Goal: Task Accomplishment & Management: Manage account settings

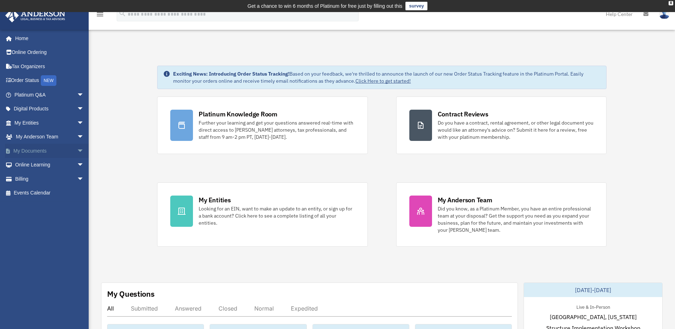
click at [27, 151] on link "My Documents arrow_drop_down" at bounding box center [50, 151] width 90 height 14
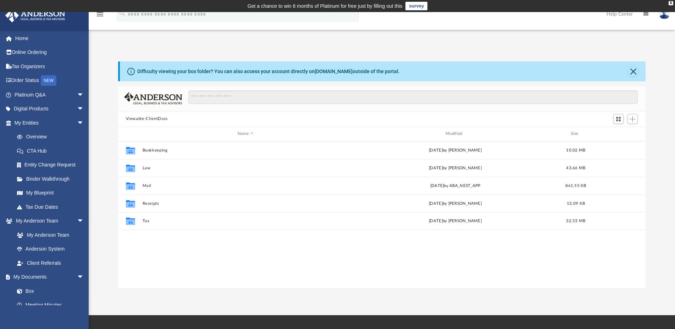
scroll to position [155, 522]
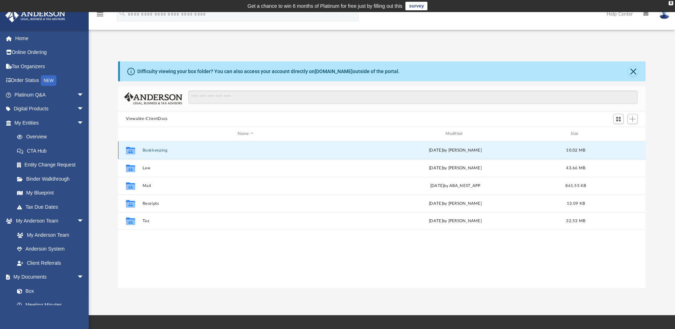
click at [172, 150] on button "Bookkeeping" at bounding box center [245, 150] width 206 height 5
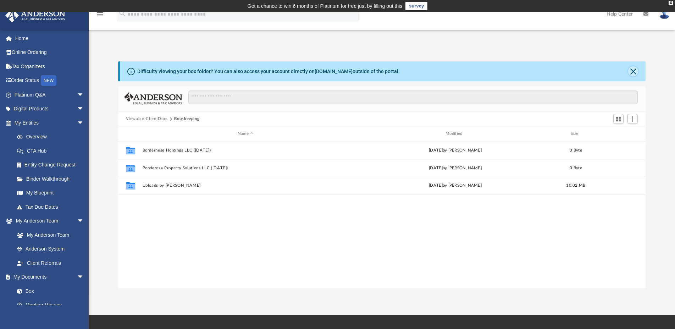
click at [634, 73] on button "Close" at bounding box center [633, 71] width 10 height 10
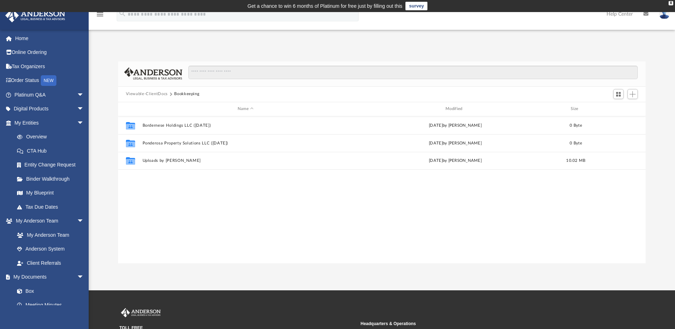
click at [159, 93] on button "Viewable-ClientDocs" at bounding box center [147, 94] width 42 height 6
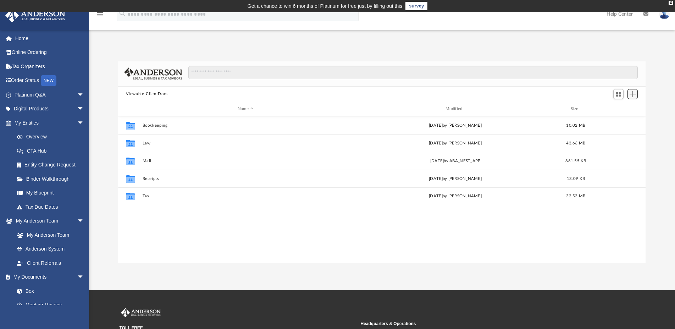
click at [636, 93] on button "Add" at bounding box center [633, 94] width 11 height 10
click at [622, 121] on li "New Folder" at bounding box center [622, 119] width 23 height 7
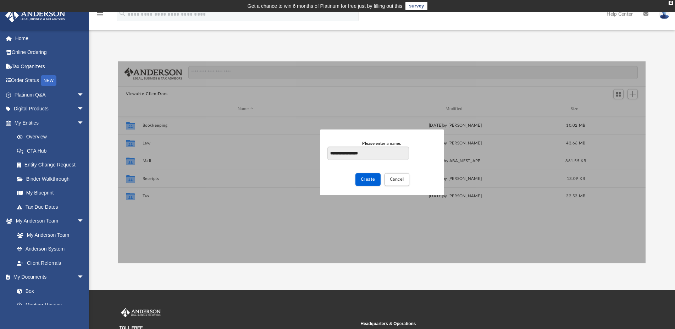
click at [344, 153] on input "**********" at bounding box center [367, 153] width 81 height 13
type input "**********"
click at [368, 182] on button "Create" at bounding box center [367, 179] width 25 height 12
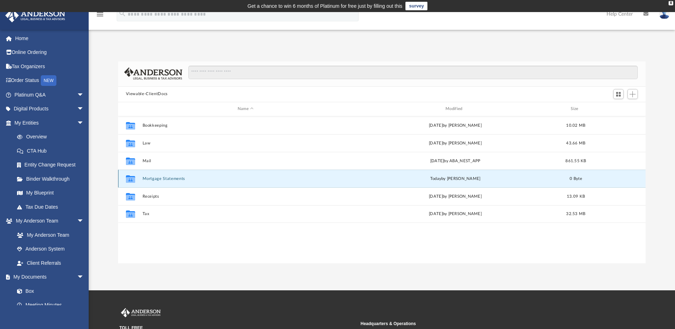
click at [153, 179] on button "Mortgage Statements" at bounding box center [245, 178] width 206 height 5
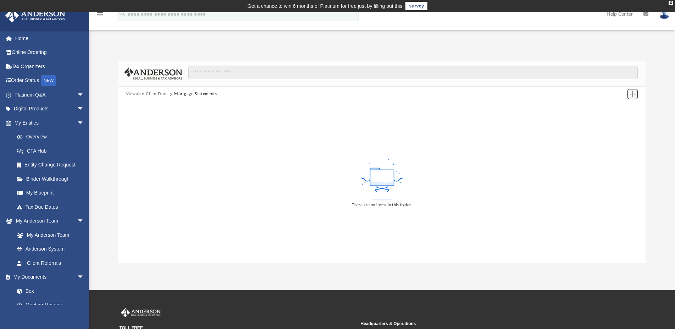
click at [632, 96] on span "Add" at bounding box center [633, 94] width 6 height 6
click at [621, 119] on li "New Folder" at bounding box center [622, 119] width 23 height 7
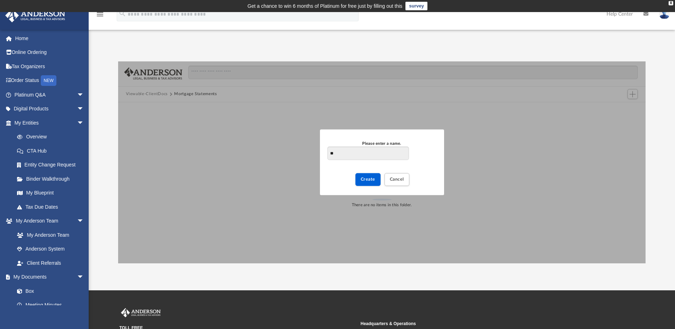
type input "*"
click at [350, 150] on input "**********" at bounding box center [367, 153] width 81 height 13
click at [354, 154] on input "**********" at bounding box center [367, 153] width 81 height 13
click at [349, 152] on input "**********" at bounding box center [367, 153] width 81 height 13
click at [381, 156] on input "**********" at bounding box center [367, 153] width 81 height 13
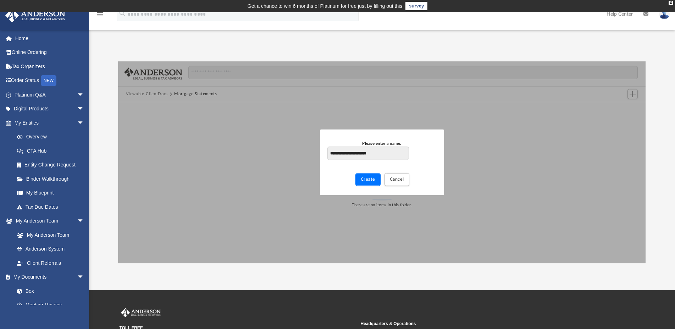
click at [366, 181] on span "Create" at bounding box center [368, 179] width 15 height 4
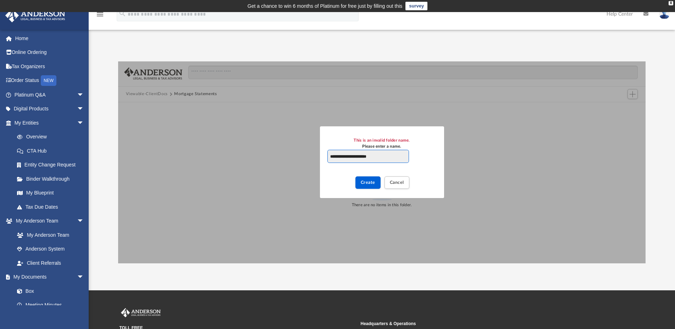
click at [353, 154] on input "**********" at bounding box center [367, 156] width 81 height 13
click at [370, 185] on button "Create" at bounding box center [367, 182] width 25 height 12
click at [370, 185] on div "New Folder" at bounding box center [368, 183] width 24 height 12
click at [352, 158] on input "**********" at bounding box center [367, 156] width 81 height 13
click at [353, 156] on input "**********" at bounding box center [367, 156] width 81 height 13
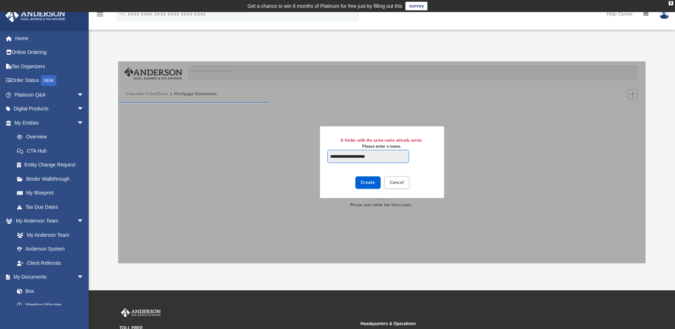
click at [366, 155] on input "**********" at bounding box center [367, 156] width 81 height 13
type input "********"
click at [369, 183] on span "Create" at bounding box center [368, 182] width 15 height 4
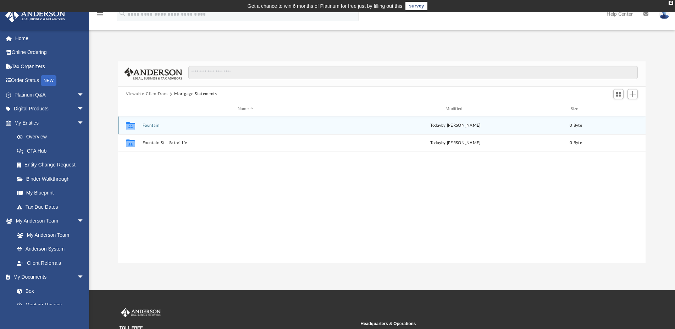
click at [147, 125] on button "Fountain" at bounding box center [245, 125] width 206 height 5
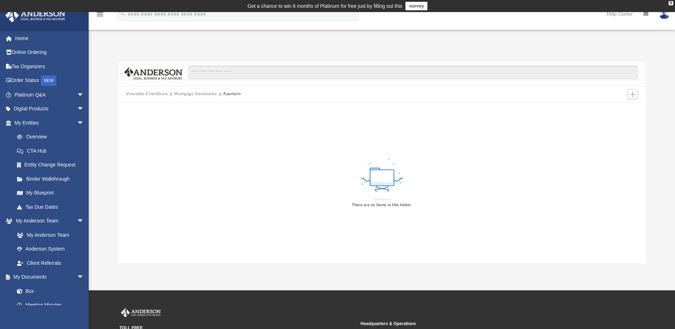
click at [194, 94] on button "Mortgage Statements" at bounding box center [195, 94] width 43 height 6
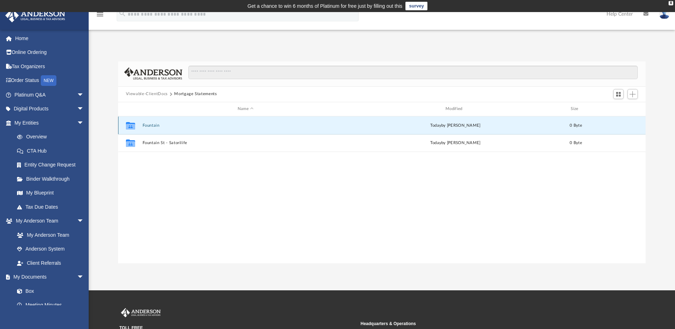
click at [144, 126] on button "Fountain" at bounding box center [245, 125] width 206 height 5
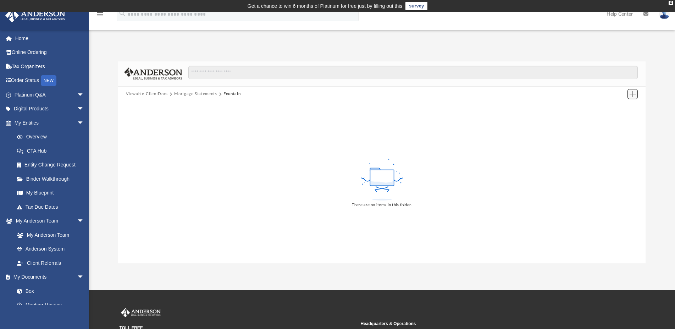
click at [632, 96] on span "Add" at bounding box center [633, 94] width 6 height 6
click at [512, 131] on div "There are no items in this folder." at bounding box center [382, 182] width 528 height 161
click at [191, 93] on button "Mortgage Statements" at bounding box center [195, 94] width 43 height 6
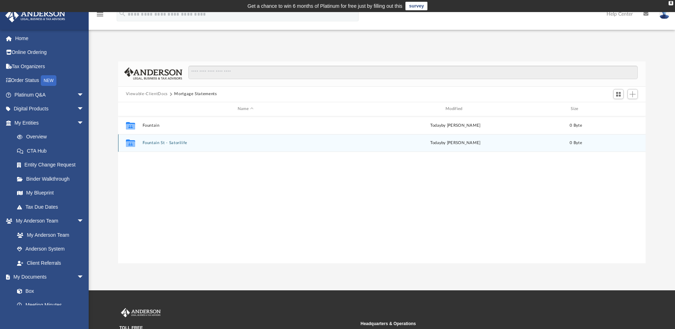
click at [171, 143] on button "Fountain St - Satorilife" at bounding box center [245, 142] width 206 height 5
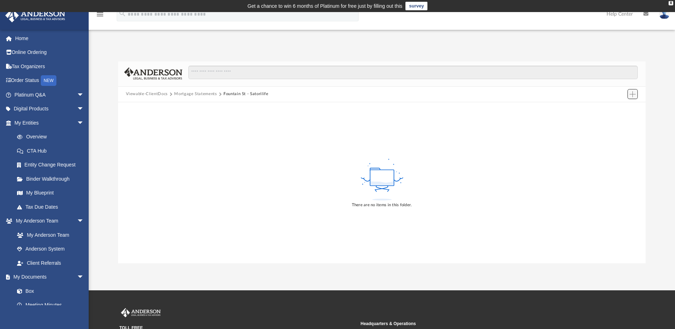
click at [633, 96] on span "Add" at bounding box center [633, 94] width 6 height 6
click at [625, 106] on li "Upload" at bounding box center [622, 108] width 23 height 7
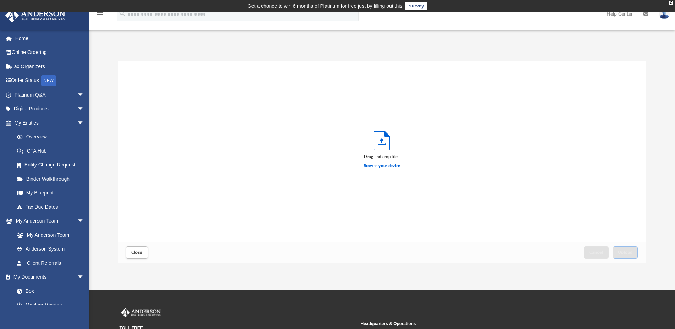
scroll to position [174, 522]
click at [381, 164] on label "Browse your device" at bounding box center [382, 166] width 37 height 6
click at [0, 0] on input "Browse your device" at bounding box center [0, 0] width 0 height 0
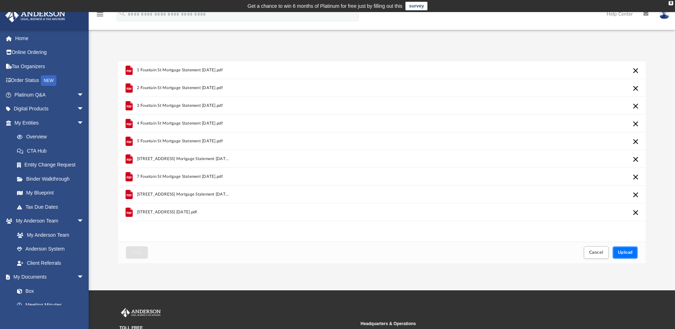
click at [628, 250] on button "Upload" at bounding box center [626, 252] width 26 height 12
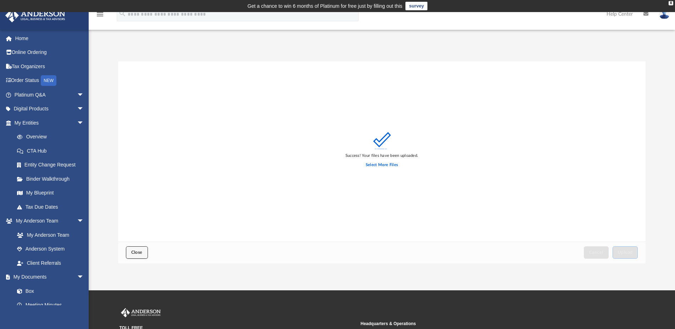
click at [143, 253] on button "Close" at bounding box center [137, 252] width 22 height 12
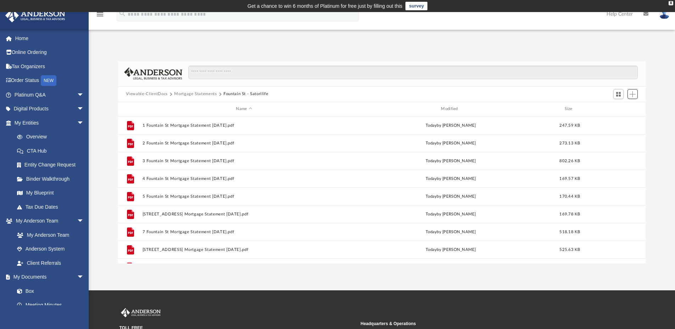
scroll to position [155, 522]
click at [205, 95] on button "Mortgage Statements" at bounding box center [195, 94] width 43 height 6
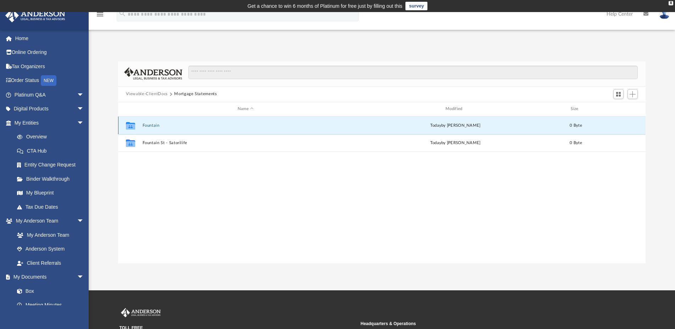
click at [146, 126] on button "Fountain" at bounding box center [245, 125] width 206 height 5
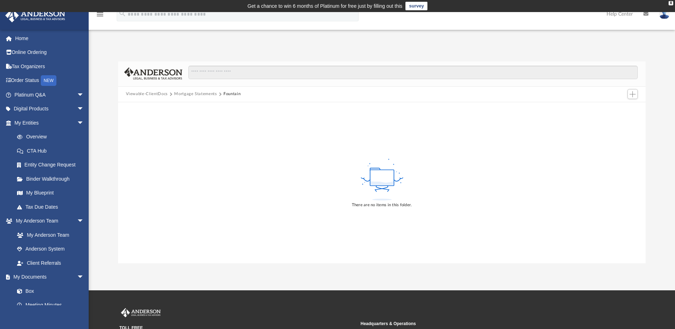
click at [183, 94] on button "Mortgage Statements" at bounding box center [195, 94] width 43 height 6
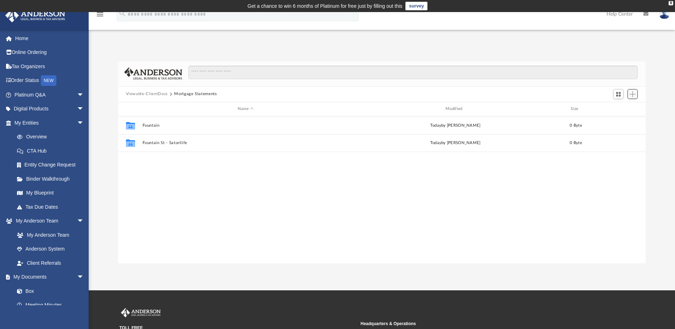
click at [633, 94] on span "Add" at bounding box center [633, 94] width 6 height 6
click at [622, 119] on li "New Folder" at bounding box center [622, 119] width 23 height 7
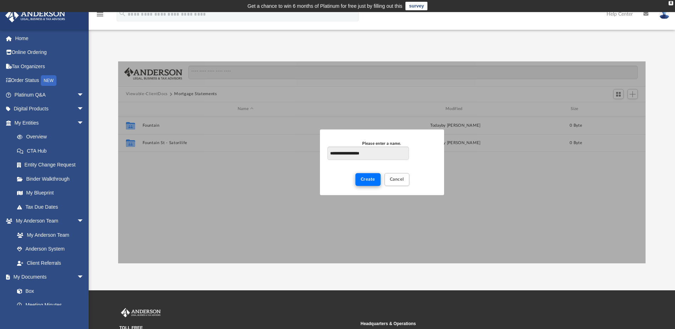
type input "**********"
click at [369, 179] on span "Create" at bounding box center [368, 179] width 15 height 4
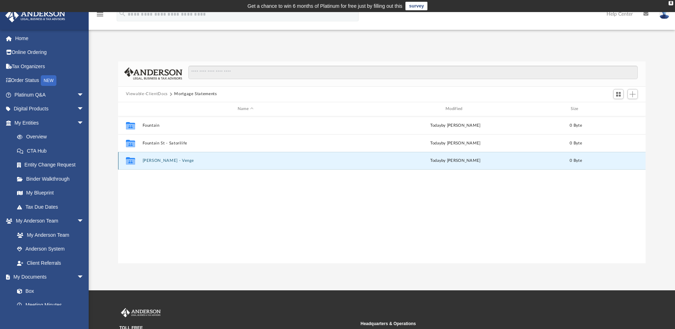
click at [160, 162] on button "Torrey Pines - Venge" at bounding box center [245, 160] width 206 height 5
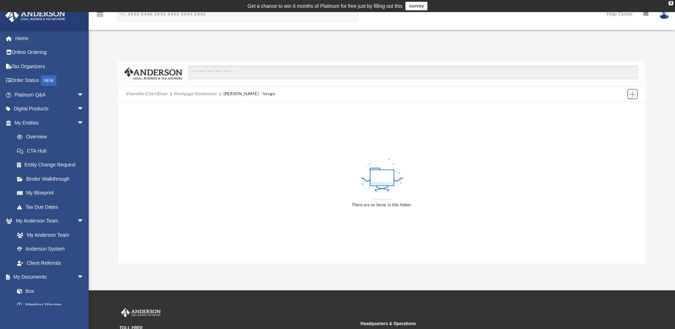
click at [636, 93] on button "Add" at bounding box center [633, 94] width 11 height 10
click at [615, 107] on li "Upload" at bounding box center [622, 108] width 23 height 7
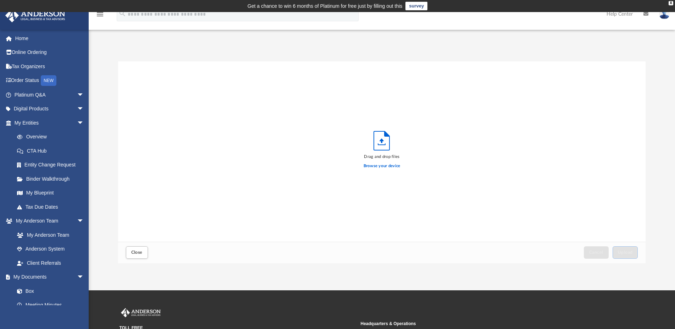
scroll to position [174, 522]
click at [397, 166] on label "Browse your device" at bounding box center [382, 166] width 37 height 6
click at [0, 0] on input "Browse your device" at bounding box center [0, 0] width 0 height 0
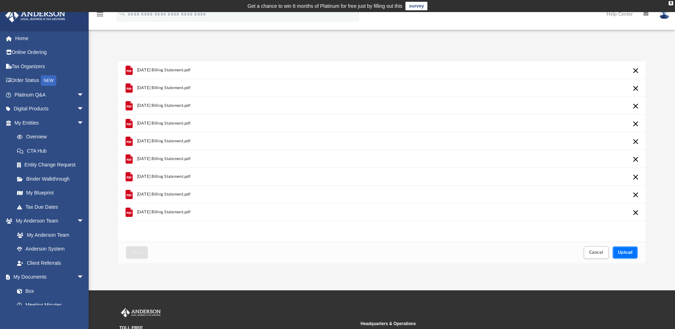
click at [627, 254] on span "Upload" at bounding box center [625, 252] width 15 height 4
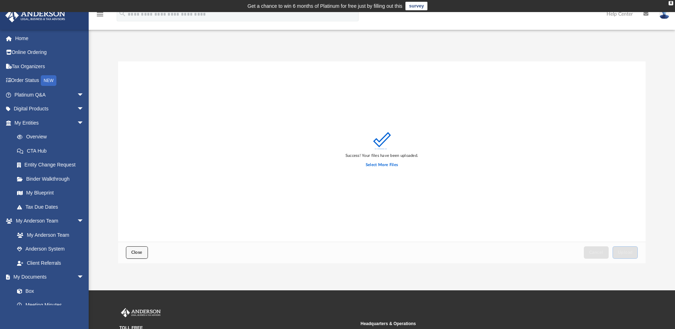
click at [140, 254] on span "Close" at bounding box center [136, 252] width 11 height 4
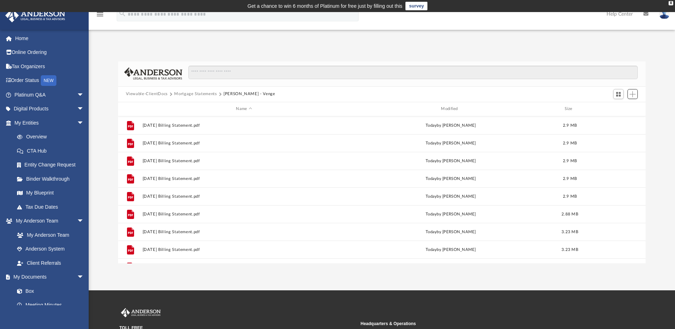
scroll to position [155, 522]
click at [198, 94] on button "Mortgage Statements" at bounding box center [195, 94] width 43 height 6
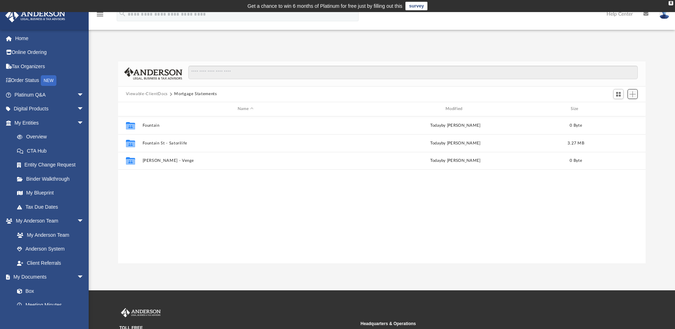
click at [635, 92] on span "Add" at bounding box center [633, 94] width 6 height 6
click at [630, 121] on li "New Folder" at bounding box center [622, 119] width 23 height 7
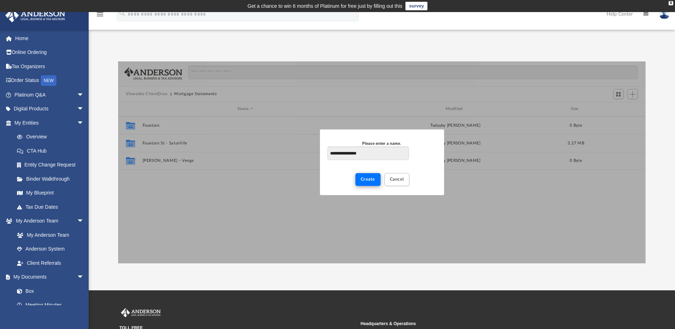
type input "**********"
click at [366, 178] on span "Create" at bounding box center [368, 179] width 15 height 4
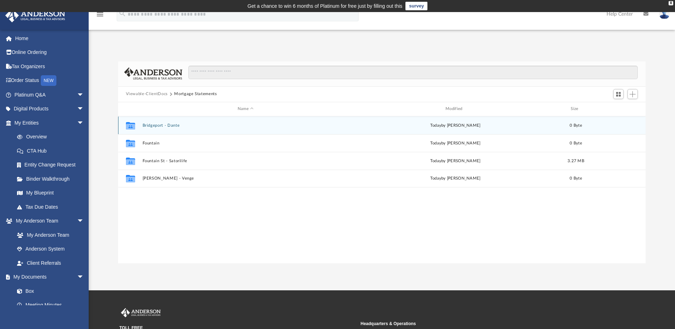
click at [167, 127] on button "Bridgeport - Dante" at bounding box center [245, 125] width 206 height 5
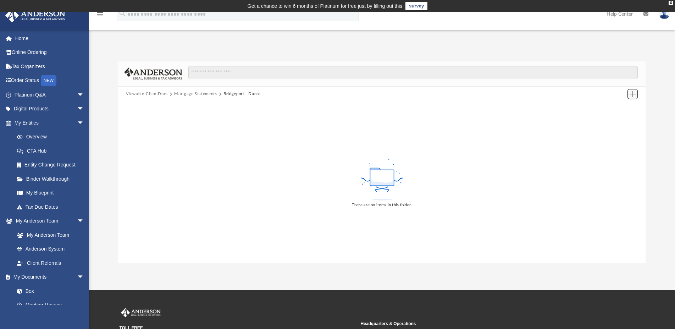
click at [631, 94] on span "Add" at bounding box center [633, 94] width 6 height 6
click at [616, 107] on li "Upload" at bounding box center [622, 108] width 23 height 7
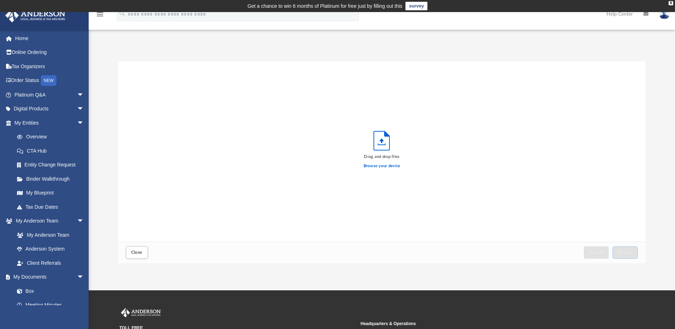
scroll to position [174, 522]
click at [372, 164] on label "Browse your device" at bounding box center [382, 166] width 37 height 6
click at [0, 0] on input "Browse your device" at bounding box center [0, 0] width 0 height 0
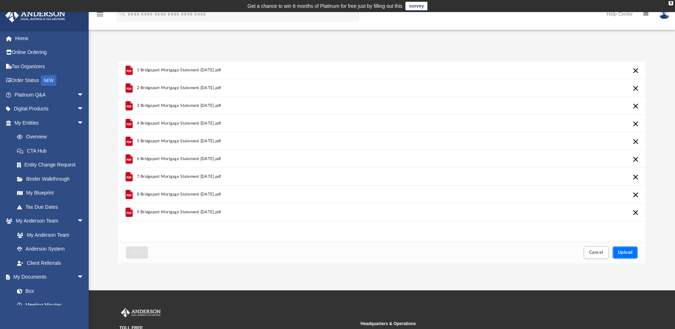
click at [629, 253] on span "Upload" at bounding box center [625, 252] width 15 height 4
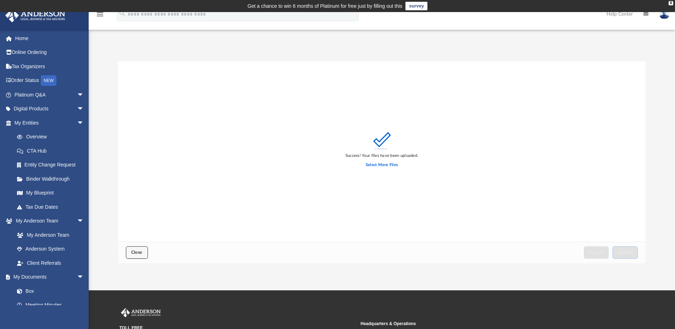
click at [145, 250] on button "Close" at bounding box center [137, 252] width 22 height 12
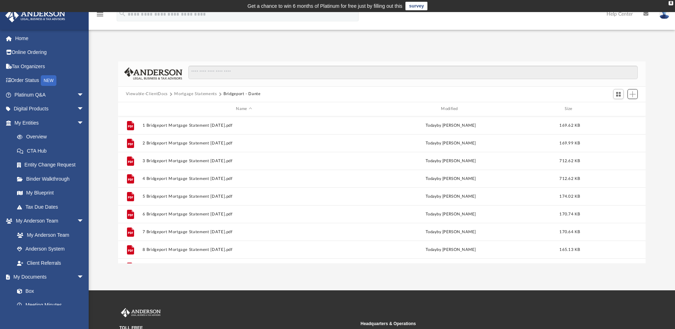
scroll to position [155, 522]
click at [187, 95] on button "Mortgage Statements" at bounding box center [195, 94] width 43 height 6
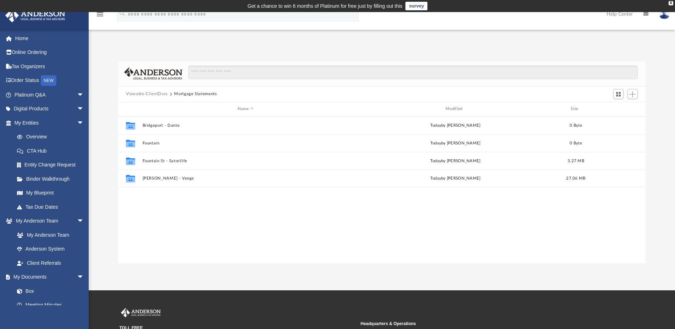
click at [144, 96] on button "Viewable-ClientDocs" at bounding box center [147, 94] width 42 height 6
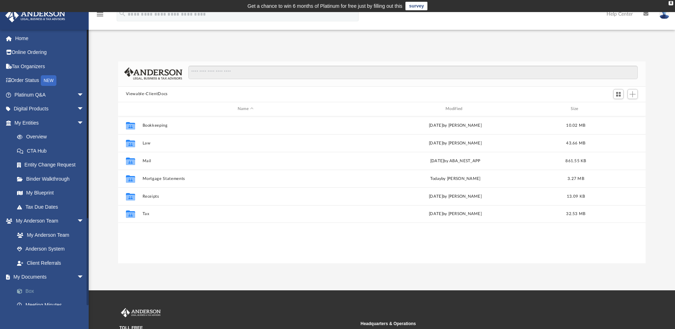
click at [31, 291] on link "Box" at bounding box center [52, 291] width 85 height 14
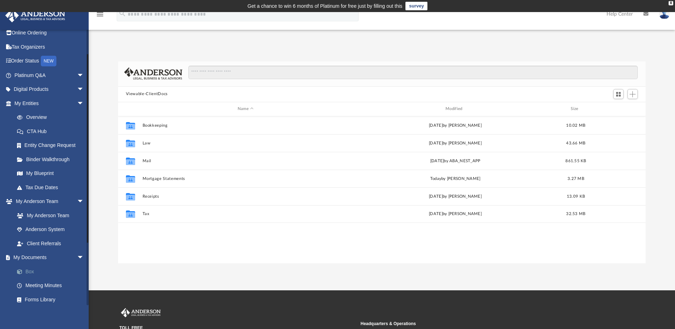
scroll to position [34, 0]
